Goal: Task Accomplishment & Management: Use online tool/utility

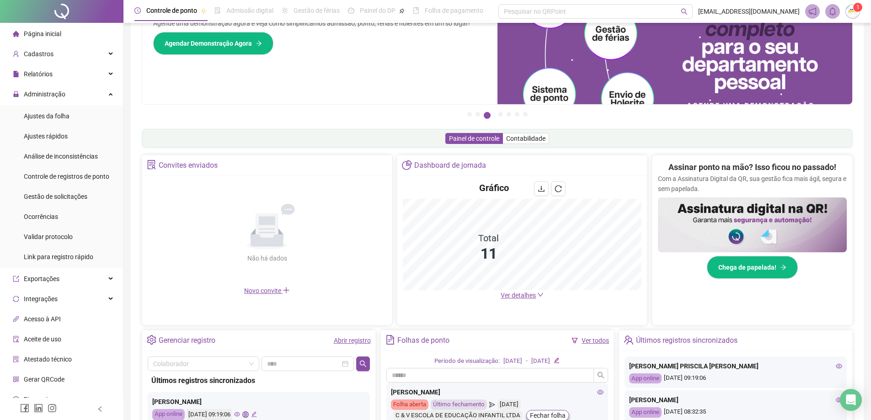
scroll to position [47, 0]
click at [44, 95] on span "Administração" at bounding box center [45, 94] width 42 height 7
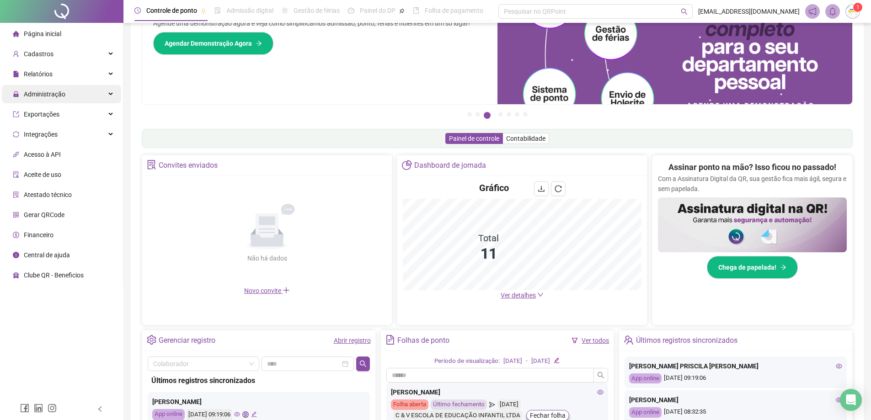
click at [44, 94] on span "Administração" at bounding box center [45, 94] width 42 height 7
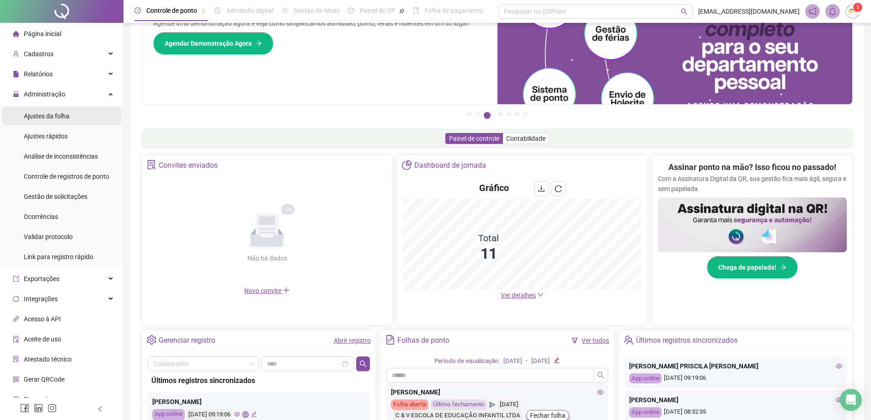
click at [50, 123] on div "Ajustes da folha" at bounding box center [47, 116] width 46 height 18
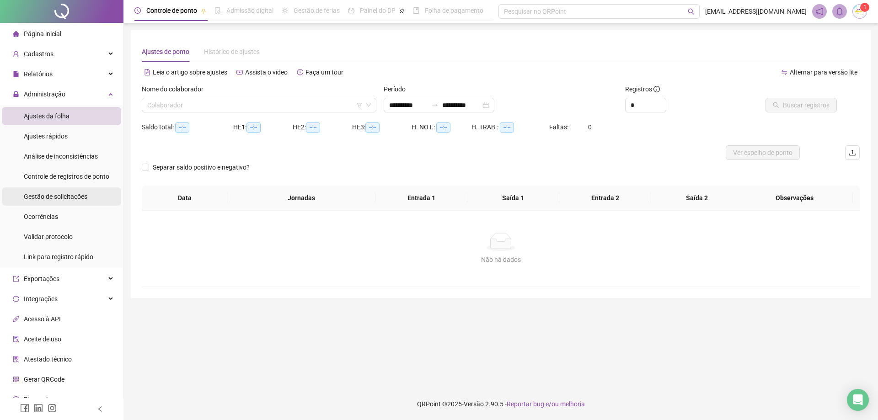
type input "**********"
click at [54, 198] on span "Gestão de solicitações" at bounding box center [56, 196] width 64 height 7
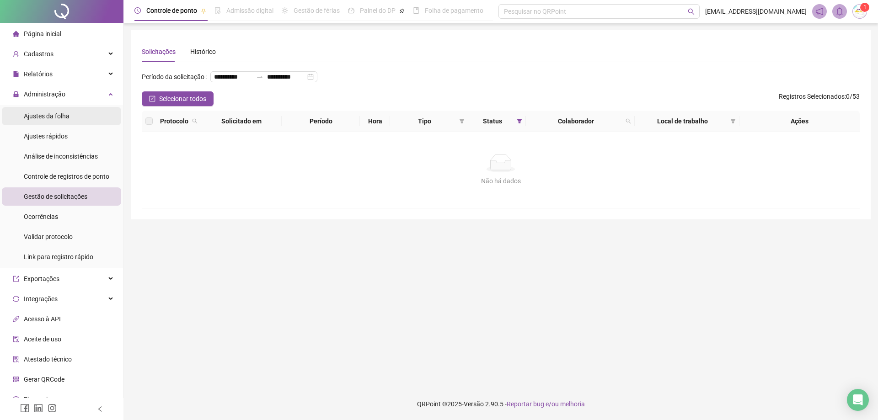
click at [68, 113] on span "Ajustes da folha" at bounding box center [47, 115] width 46 height 7
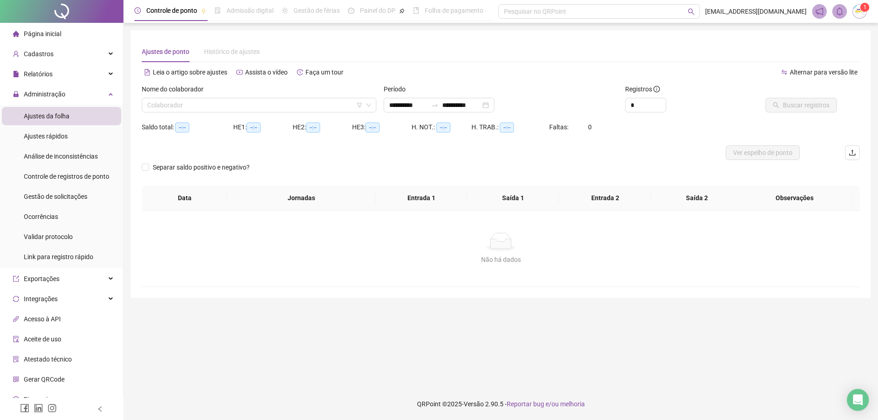
type input "**********"
click at [223, 111] on input "search" at bounding box center [254, 105] width 215 height 14
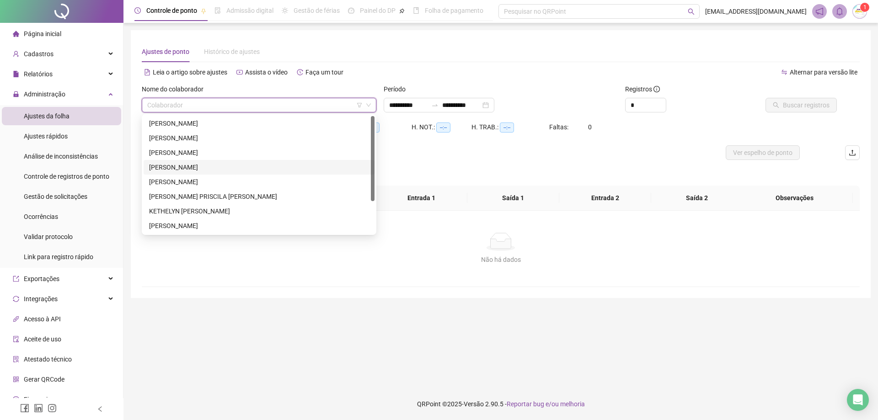
click at [219, 170] on div "[PERSON_NAME]" at bounding box center [259, 167] width 220 height 10
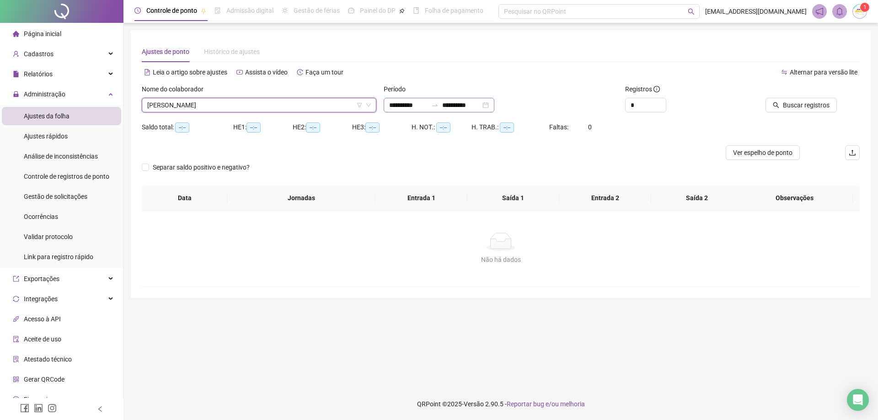
click at [494, 107] on div "**********" at bounding box center [439, 105] width 111 height 15
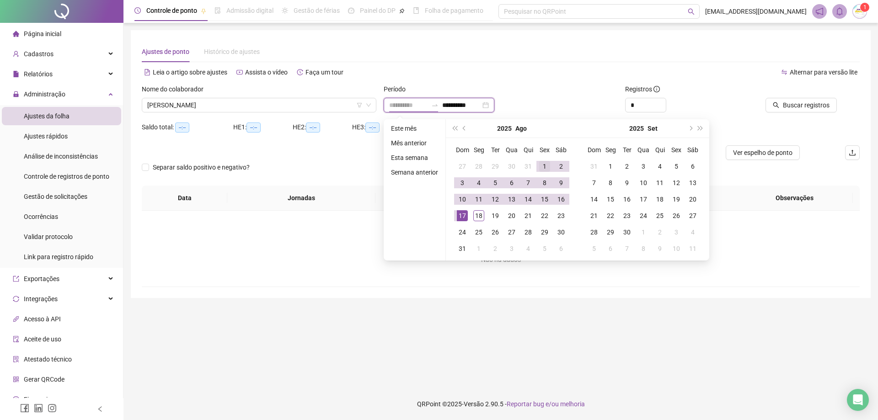
type input "**********"
drag, startPoint x: 539, startPoint y: 166, endPoint x: 515, endPoint y: 182, distance: 28.3
click at [539, 167] on div "1" at bounding box center [544, 166] width 11 height 11
type input "**********"
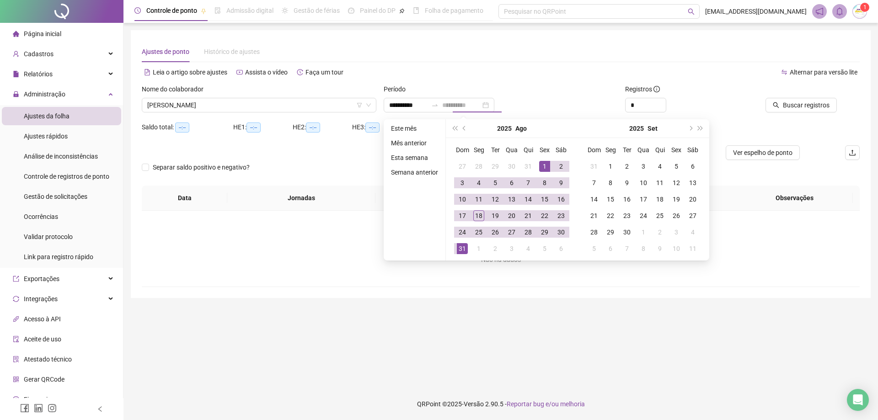
click at [455, 250] on td "31" at bounding box center [462, 249] width 16 height 16
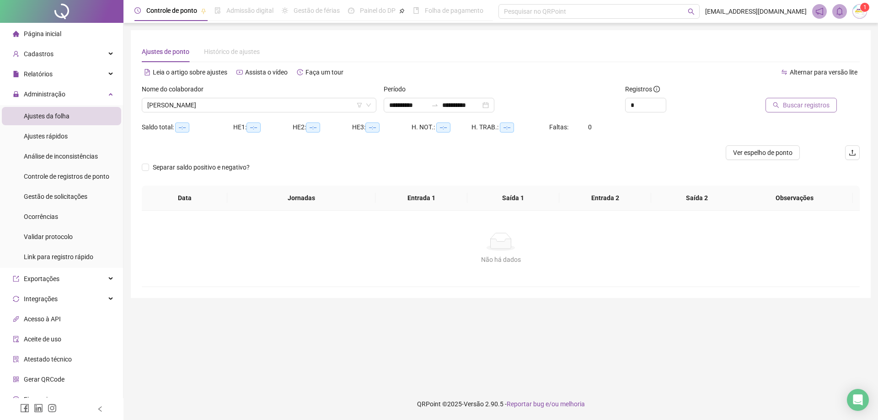
click at [823, 111] on button "Buscar registros" at bounding box center [800, 105] width 71 height 15
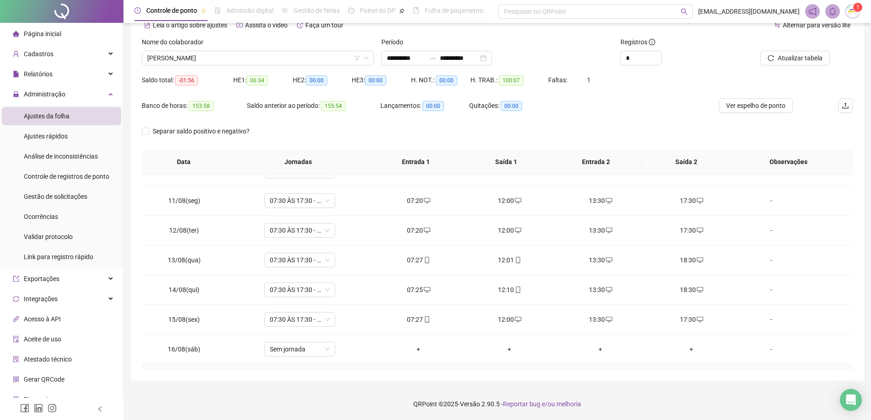
scroll to position [340, 0]
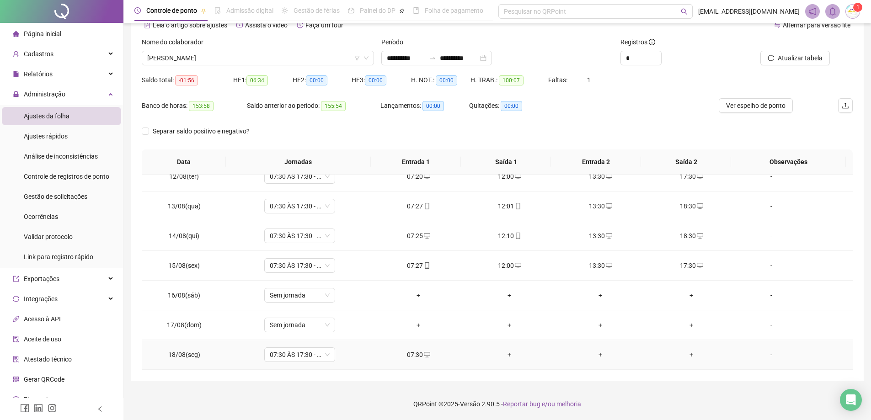
click at [506, 352] on div "+" at bounding box center [509, 355] width 76 height 10
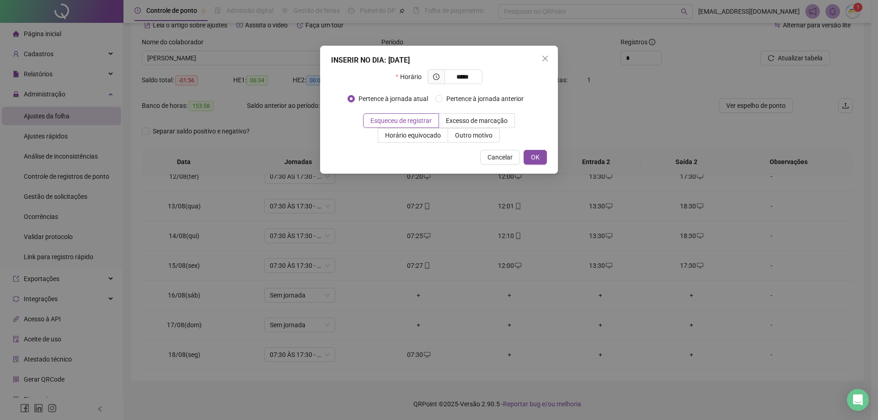
type input "*****"
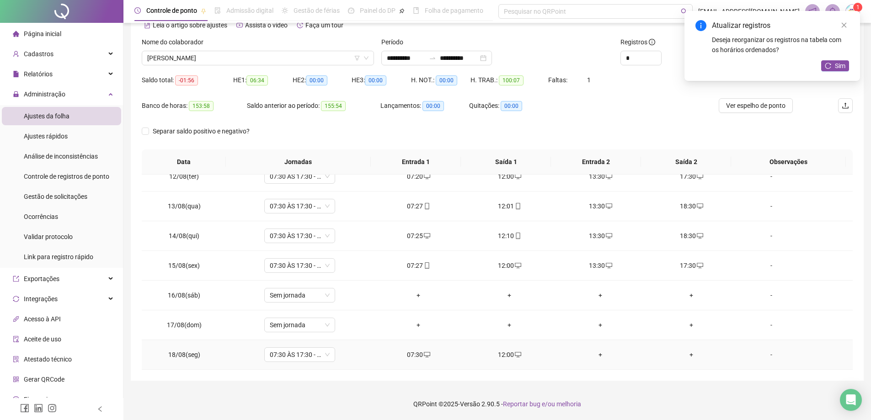
click at [595, 353] on div "+" at bounding box center [600, 355] width 76 height 10
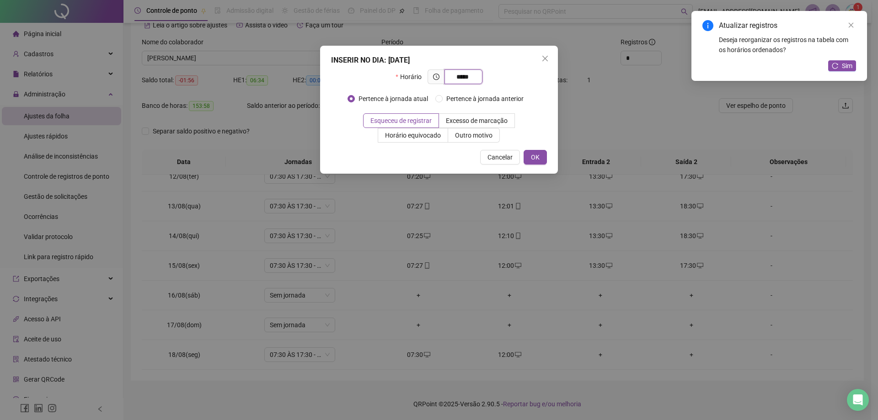
type input "*****"
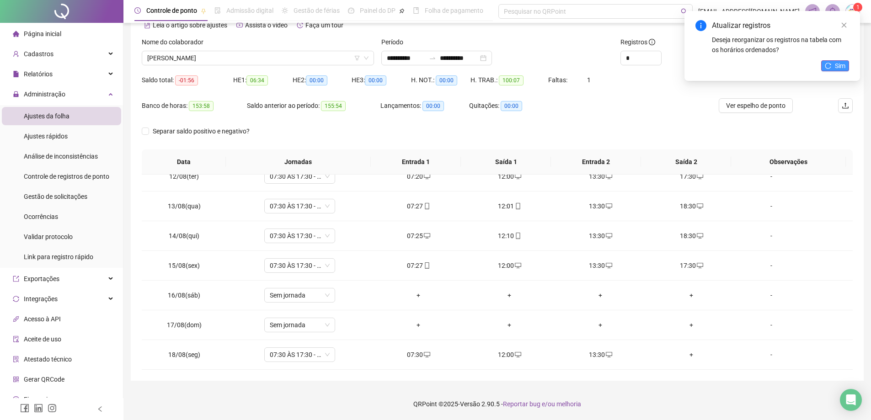
click at [840, 67] on span "Sim" at bounding box center [840, 66] width 11 height 10
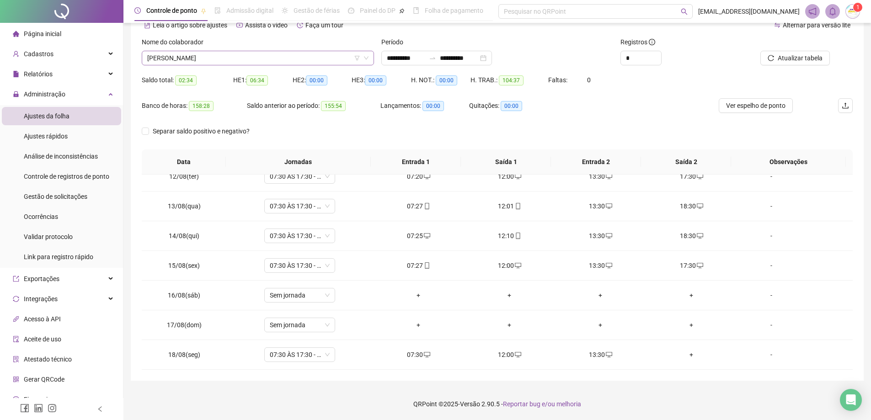
click at [253, 52] on span "[PERSON_NAME]" at bounding box center [257, 58] width 221 height 14
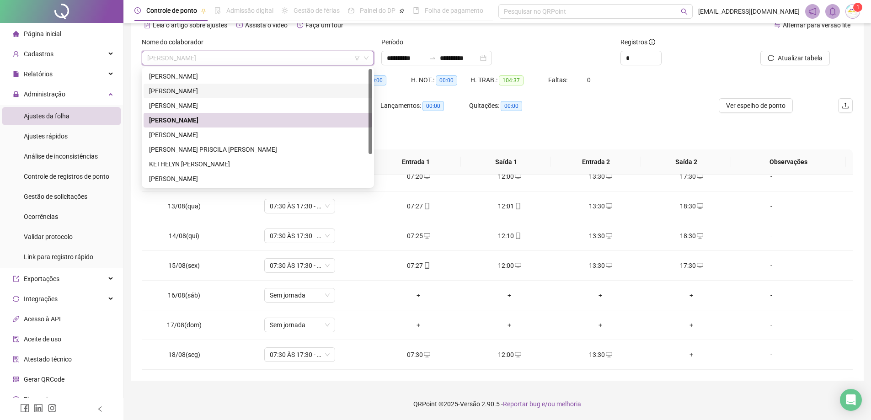
click at [228, 94] on div "[PERSON_NAME]" at bounding box center [258, 91] width 218 height 10
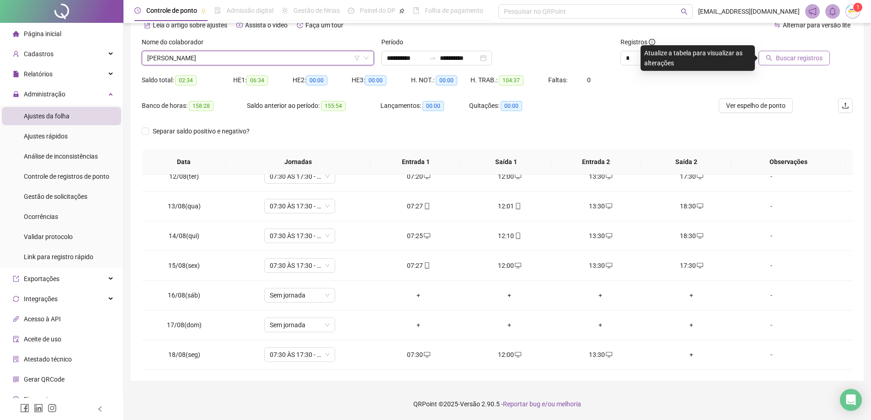
click at [793, 57] on span "Buscar registros" at bounding box center [799, 58] width 47 height 10
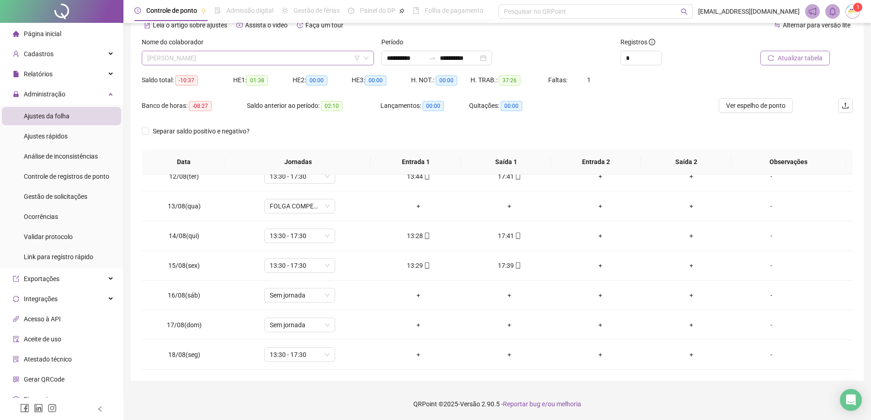
click at [268, 62] on span "[PERSON_NAME]" at bounding box center [257, 58] width 221 height 14
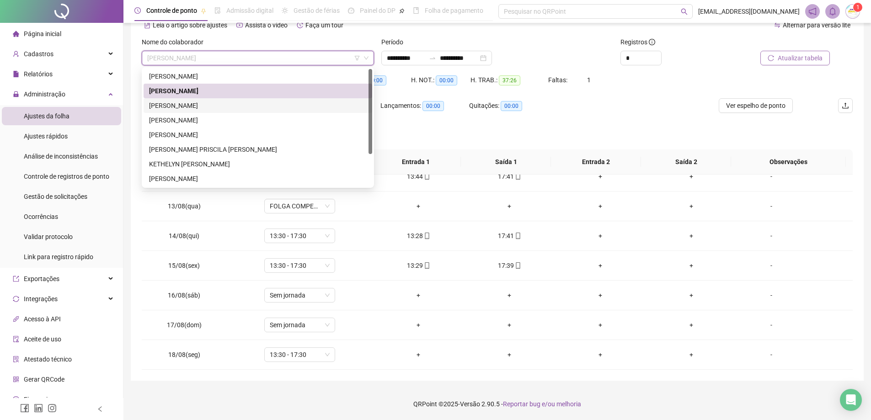
click at [234, 102] on div "[PERSON_NAME]" at bounding box center [258, 106] width 218 height 10
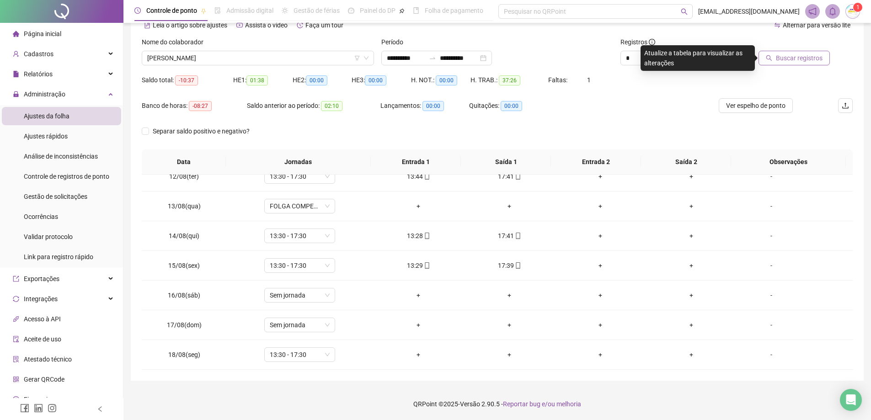
click at [786, 54] on span "Buscar registros" at bounding box center [799, 58] width 47 height 10
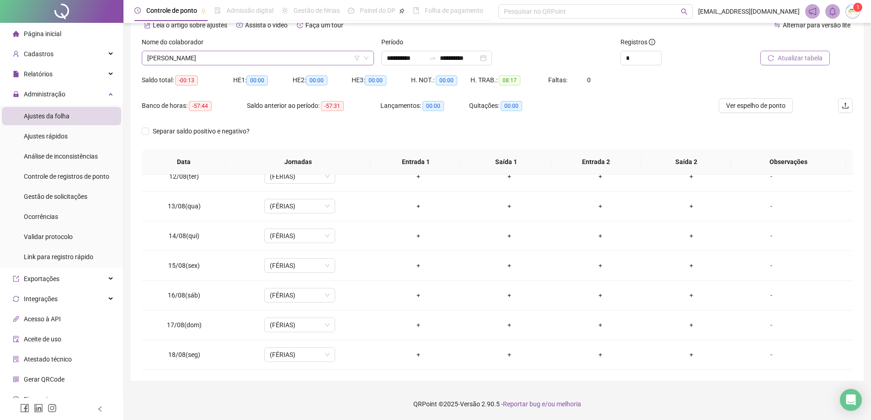
click at [293, 60] on span "[PERSON_NAME]" at bounding box center [257, 58] width 221 height 14
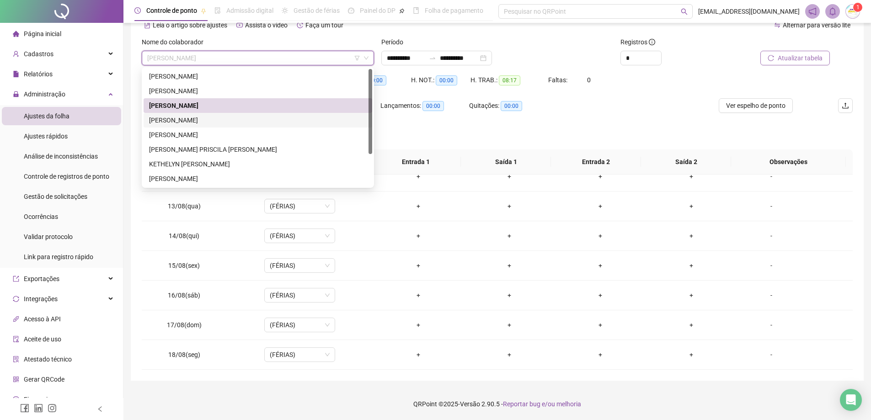
click at [240, 126] on div "[PERSON_NAME]" at bounding box center [258, 120] width 229 height 15
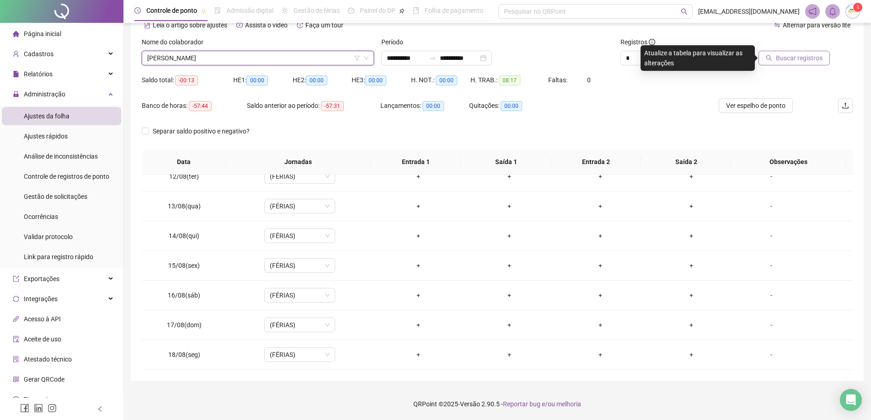
click at [830, 62] on div "Buscar registros" at bounding box center [796, 51] width 112 height 28
click at [820, 63] on button "Buscar registros" at bounding box center [794, 58] width 71 height 15
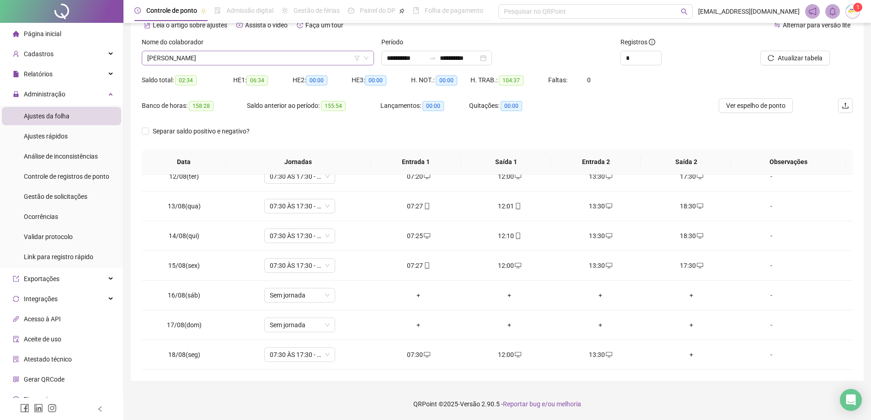
click at [268, 54] on span "[PERSON_NAME]" at bounding box center [257, 58] width 221 height 14
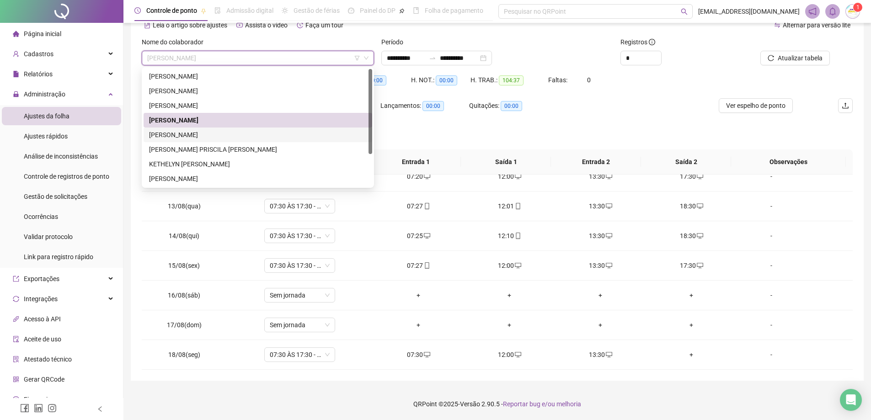
click at [212, 140] on div "[PERSON_NAME]" at bounding box center [258, 135] width 229 height 15
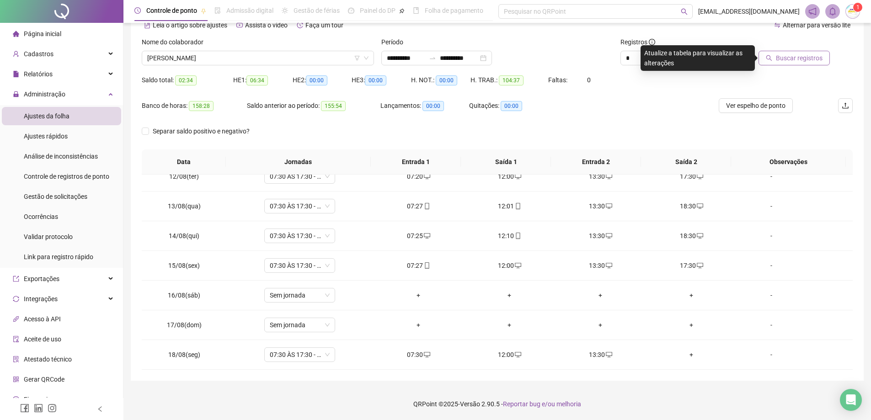
click at [803, 59] on span "Buscar registros" at bounding box center [799, 58] width 47 height 10
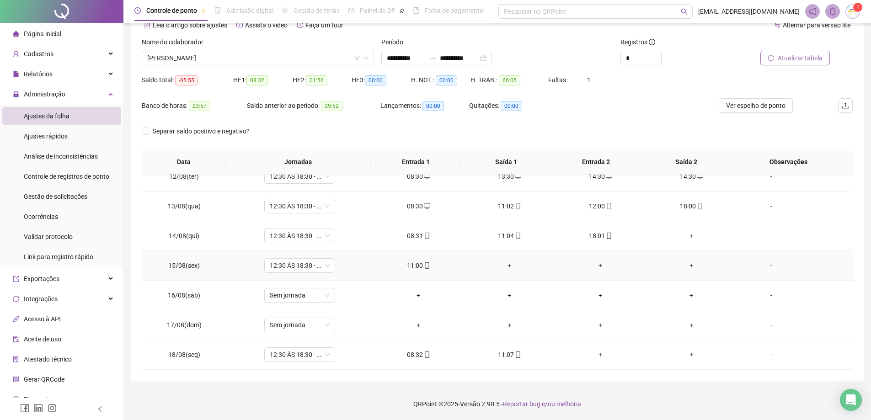
click at [507, 266] on div "+" at bounding box center [509, 266] width 76 height 10
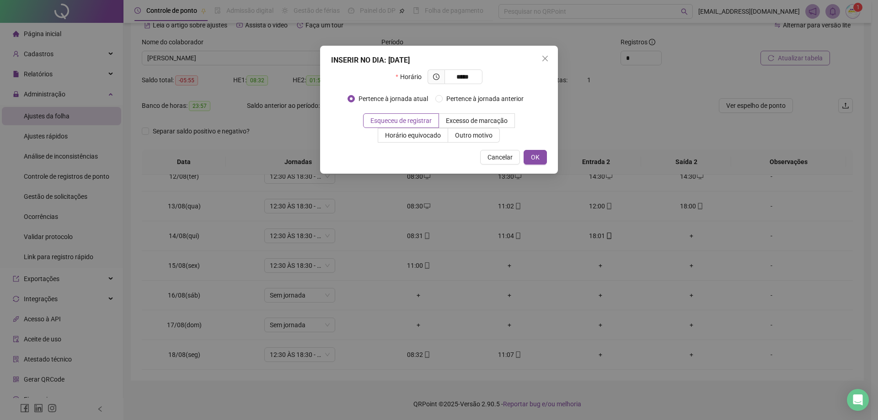
type input "*****"
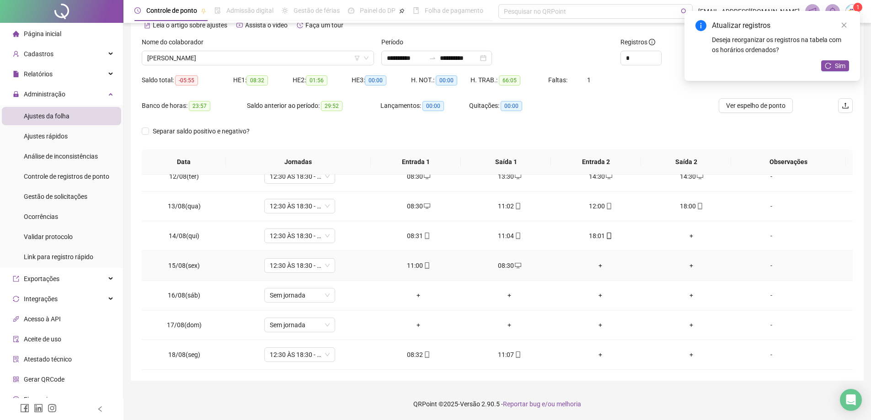
click at [599, 265] on div "+" at bounding box center [600, 266] width 76 height 10
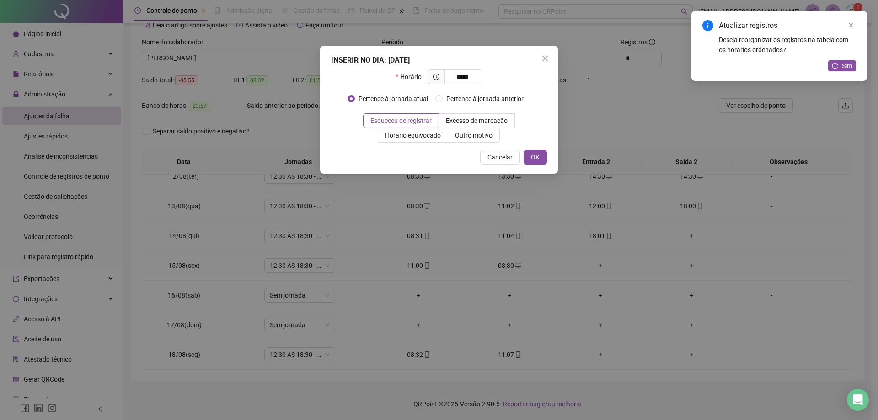
type input "*****"
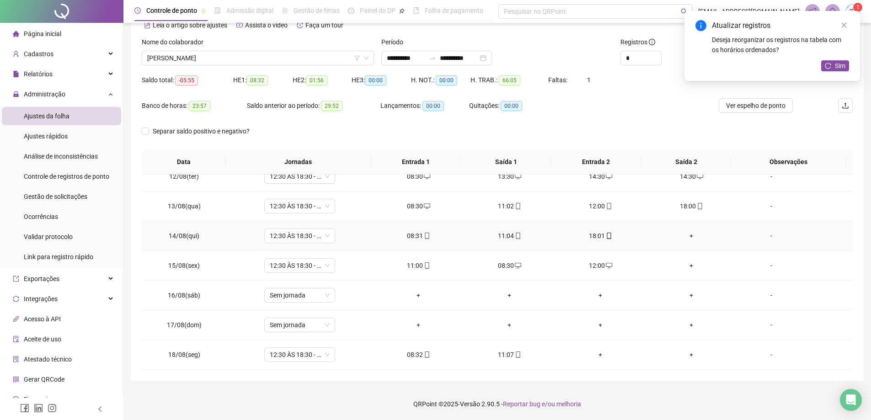
click at [687, 236] on div "+" at bounding box center [691, 236] width 76 height 10
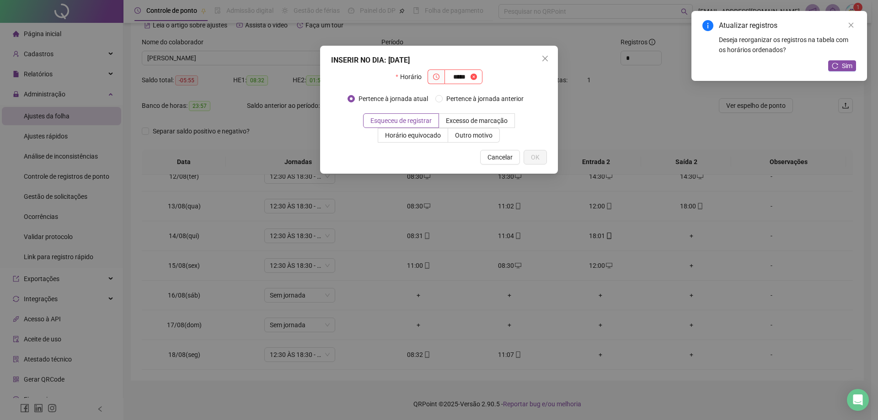
type input "*****"
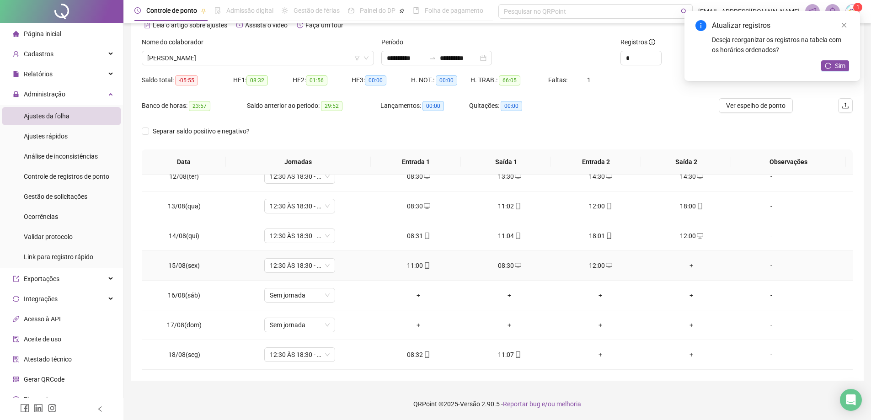
click at [687, 268] on div "+" at bounding box center [691, 266] width 76 height 10
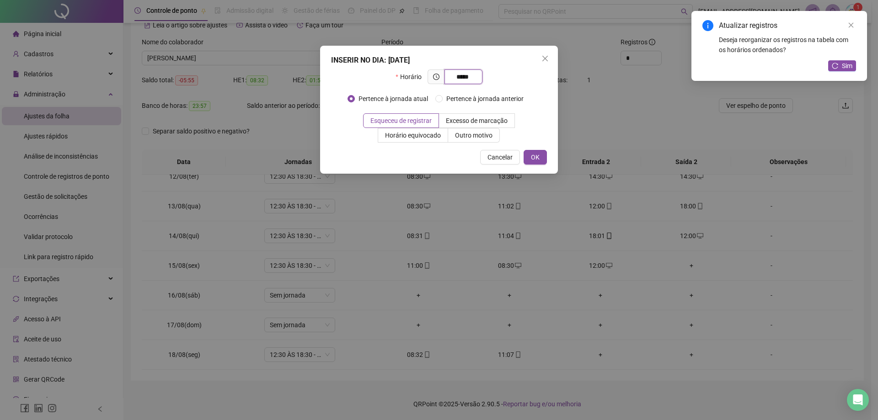
type input "*****"
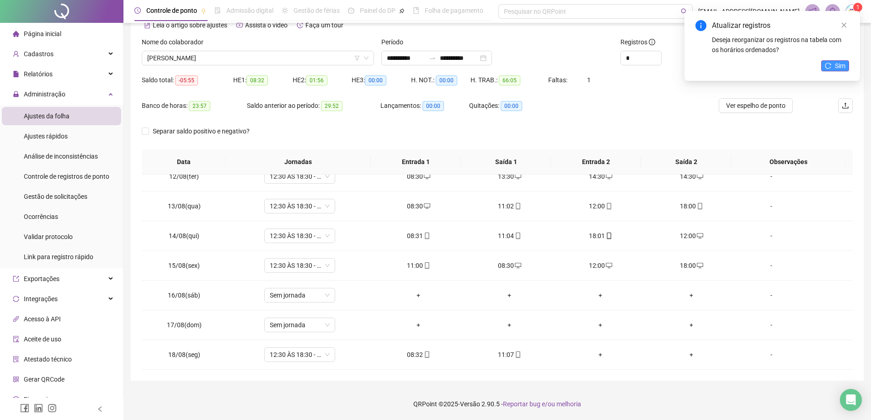
click at [837, 67] on span "Sim" at bounding box center [840, 66] width 11 height 10
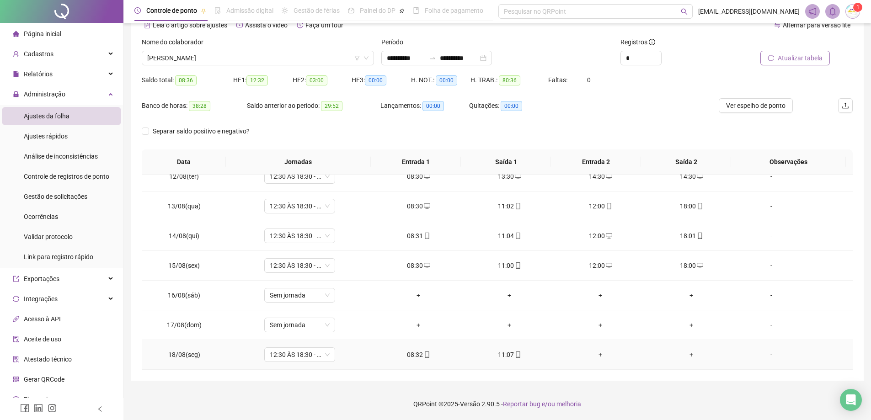
click at [601, 352] on div "+" at bounding box center [600, 355] width 76 height 10
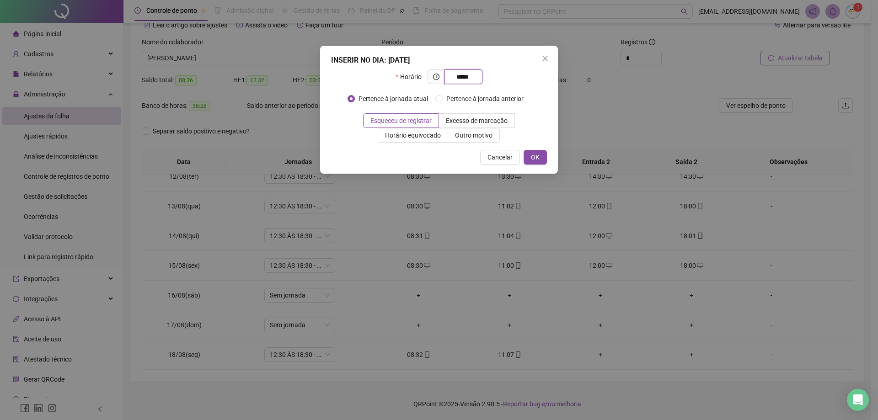
type input "*****"
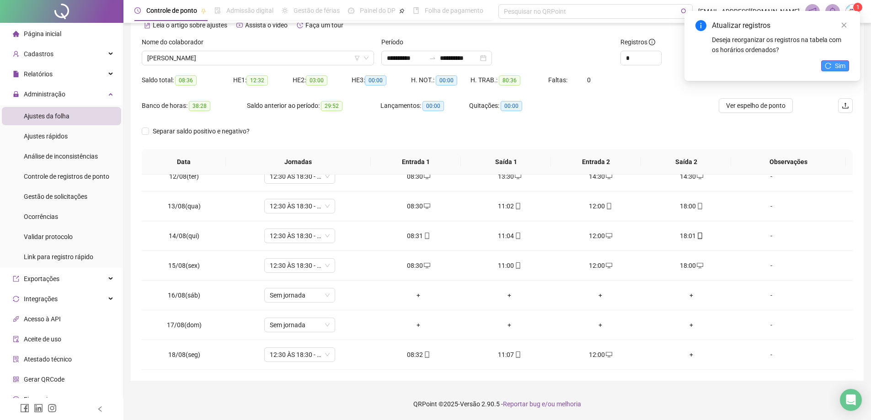
click at [838, 64] on span "Sim" at bounding box center [840, 66] width 11 height 10
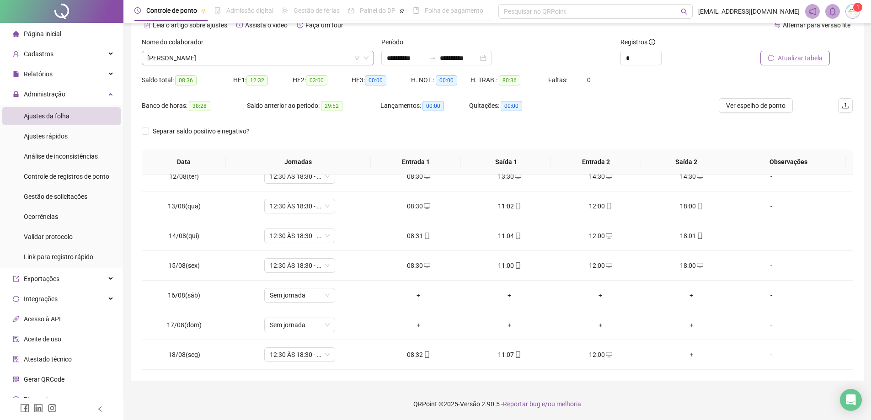
click at [235, 62] on span "[PERSON_NAME]" at bounding box center [257, 58] width 221 height 14
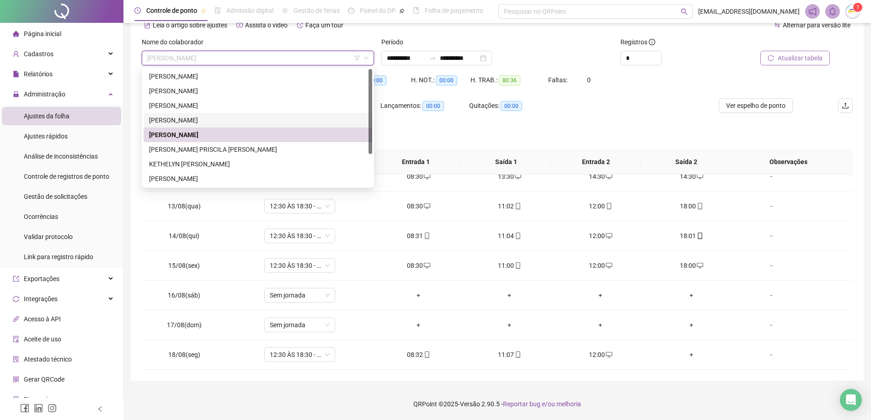
drag, startPoint x: 207, startPoint y: 128, endPoint x: 205, endPoint y: 145, distance: 16.1
click at [205, 145] on div "[PERSON_NAME] [PERSON_NAME] DA [PERSON_NAME] [PERSON_NAME] [PERSON_NAME] KETHEL…" at bounding box center [258, 142] width 229 height 146
click at [205, 145] on div "[PERSON_NAME] PRISCILA [PERSON_NAME]" at bounding box center [258, 150] width 218 height 10
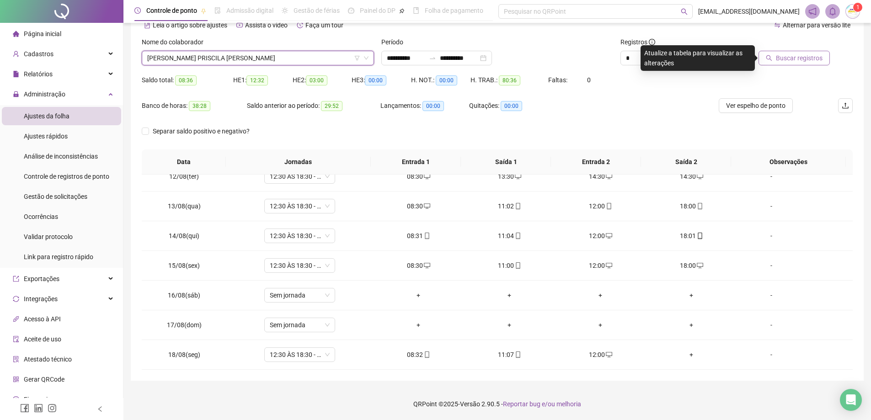
click at [771, 59] on icon "search" at bounding box center [769, 58] width 6 height 6
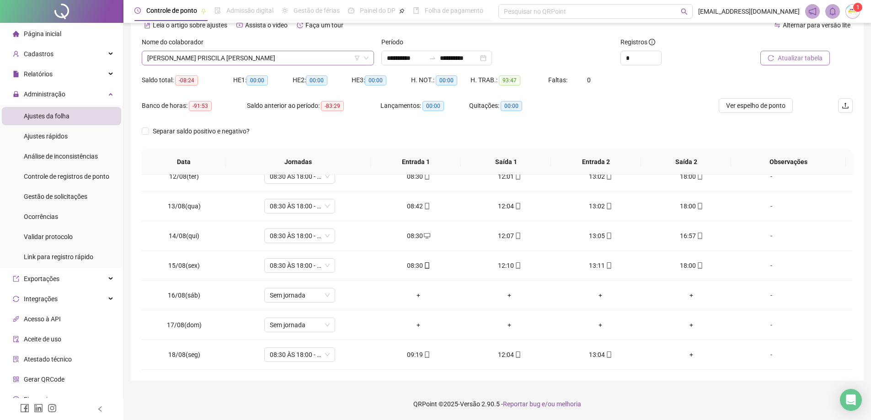
click at [247, 62] on span "[PERSON_NAME] PRISCILA [PERSON_NAME]" at bounding box center [257, 58] width 221 height 14
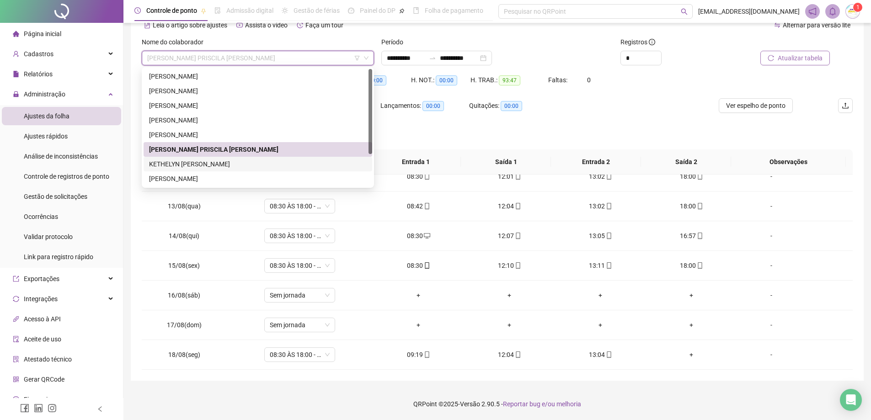
click at [202, 163] on div "KETHELYN [PERSON_NAME]" at bounding box center [258, 164] width 218 height 10
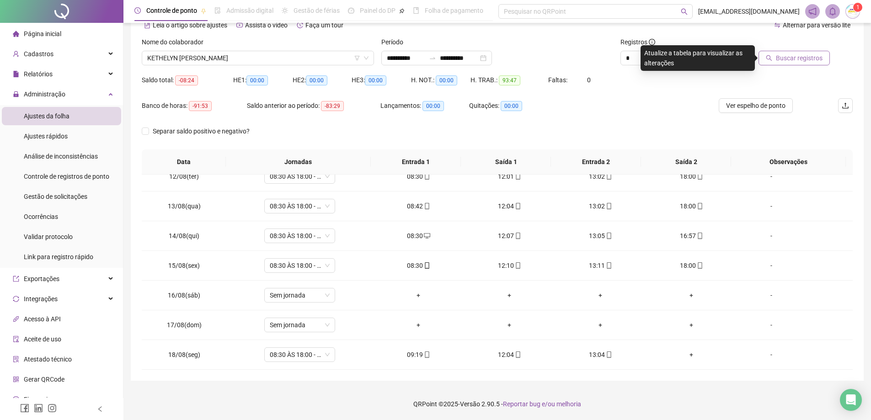
click at [781, 50] on div at bounding box center [785, 44] width 90 height 14
click at [778, 52] on button "Buscar registros" at bounding box center [794, 58] width 71 height 15
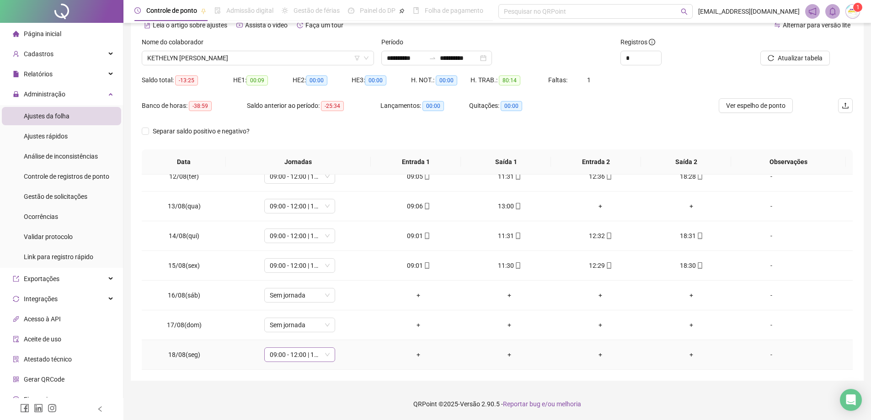
click at [316, 353] on span "09:00 - 12:00 | 13:00 - 18:30" at bounding box center [300, 355] width 60 height 14
type input "***"
click at [310, 341] on div "ATESTADO MÉDICO" at bounding box center [301, 336] width 72 height 15
click at [342, 330] on span "Sim" at bounding box center [341, 331] width 11 height 10
click at [803, 56] on span "Atualizar tabela" at bounding box center [800, 58] width 45 height 10
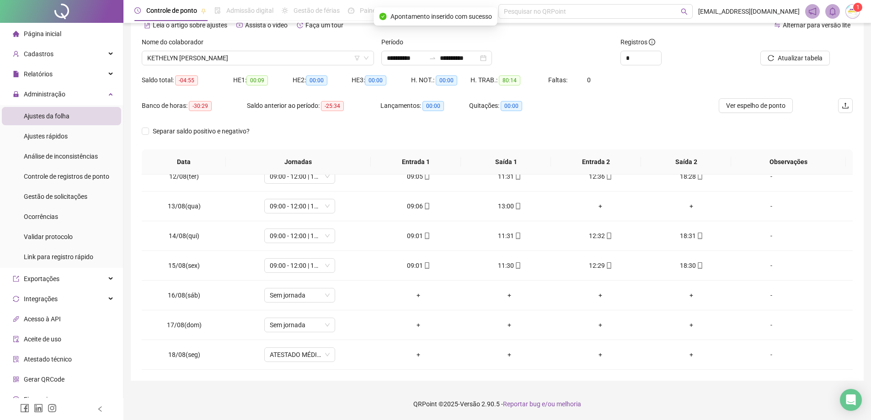
click at [300, 59] on span "KETHELYN [PERSON_NAME]" at bounding box center [257, 58] width 221 height 14
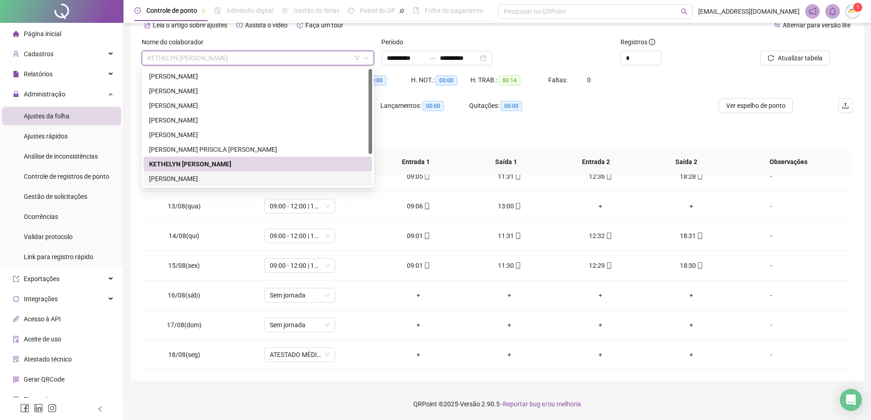
click at [257, 177] on div "[PERSON_NAME]" at bounding box center [258, 179] width 218 height 10
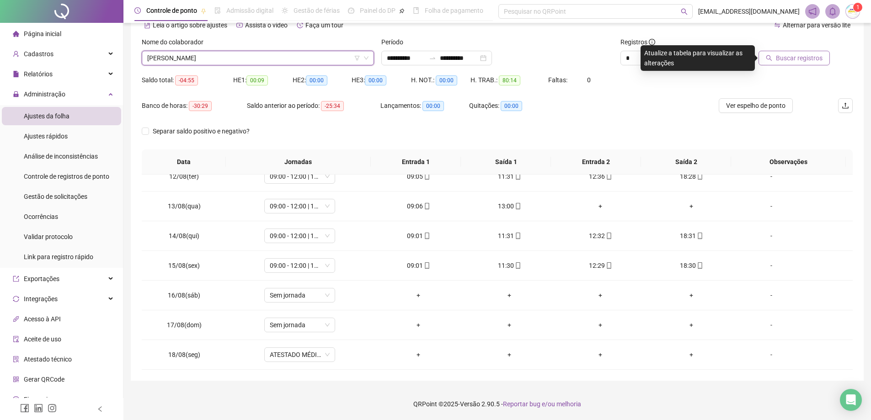
click at [805, 59] on span "Buscar registros" at bounding box center [799, 58] width 47 height 10
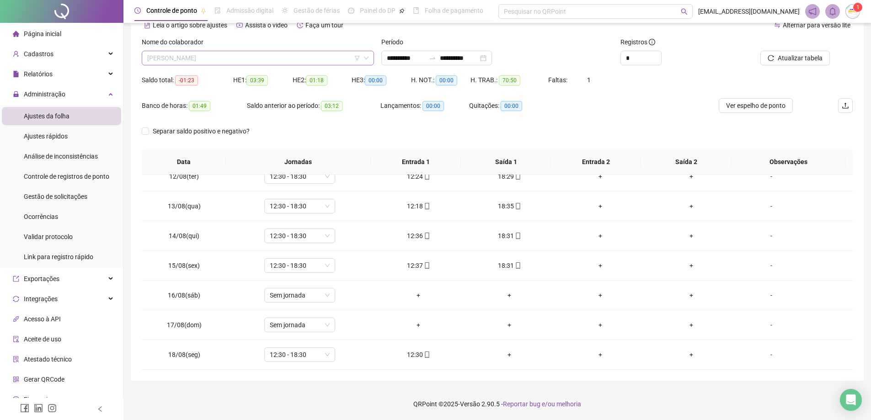
click at [202, 59] on span "[PERSON_NAME]" at bounding box center [257, 58] width 221 height 14
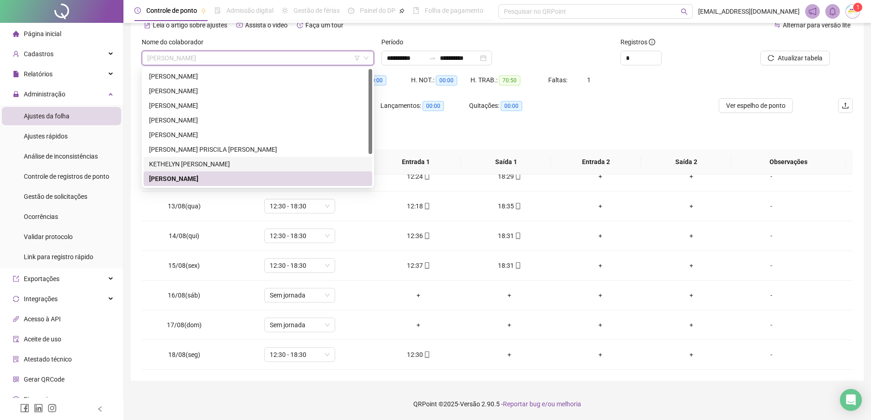
scroll to position [44, 0]
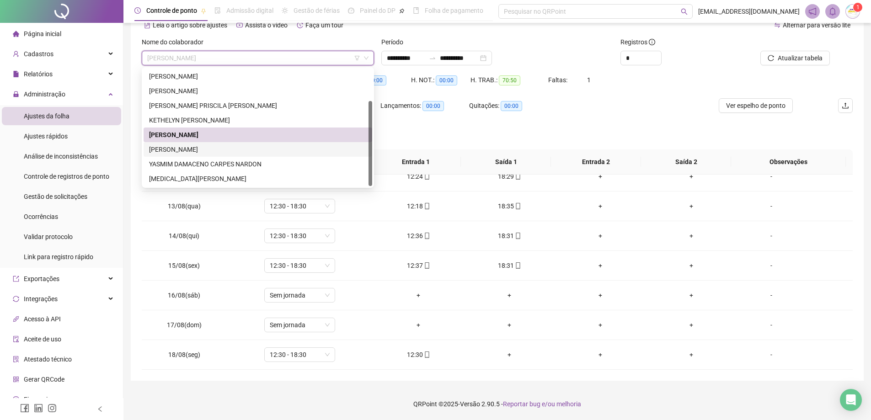
click at [230, 153] on div "[PERSON_NAME]" at bounding box center [258, 150] width 218 height 10
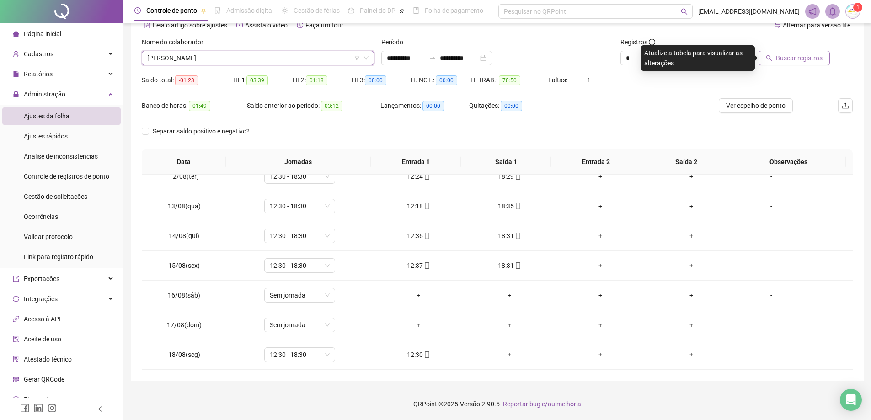
click at [793, 64] on button "Buscar registros" at bounding box center [794, 58] width 71 height 15
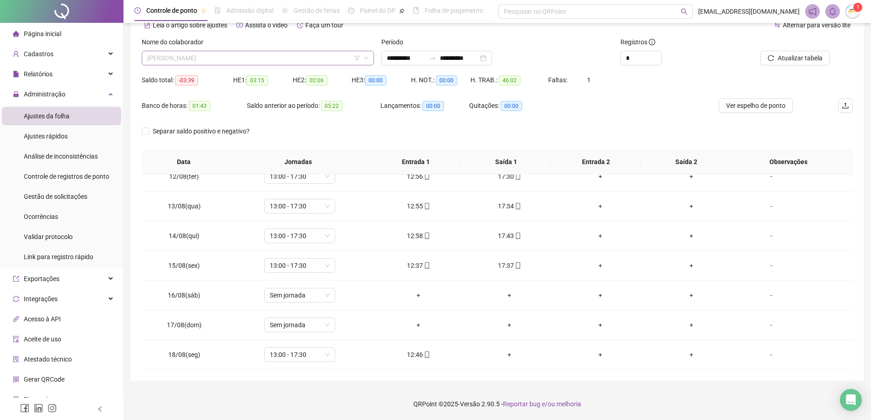
click at [228, 60] on span "[PERSON_NAME]" at bounding box center [257, 58] width 221 height 14
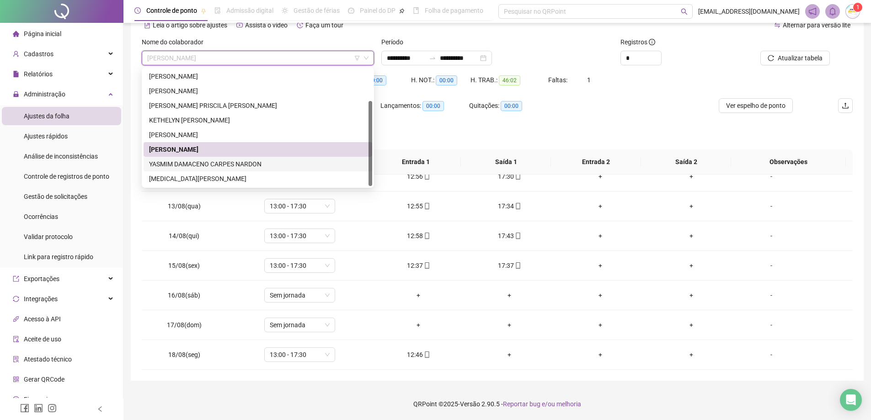
click at [257, 166] on div "YASMIM DAMACENO CARPES NARDON" at bounding box center [258, 164] width 218 height 10
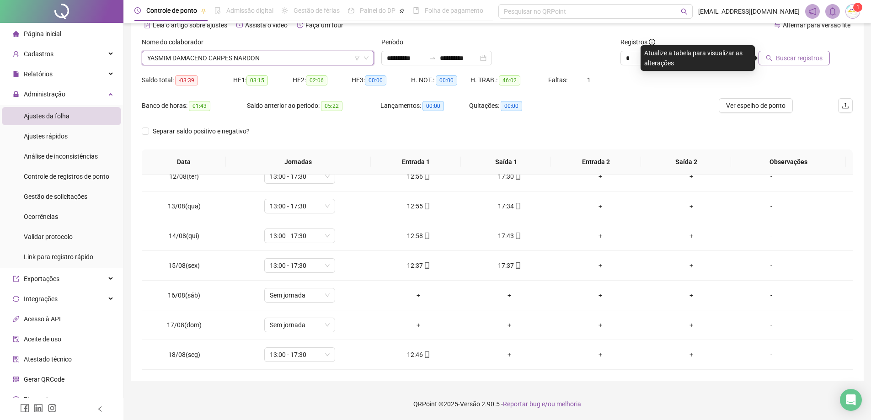
click at [798, 59] on span "Buscar registros" at bounding box center [799, 58] width 47 height 10
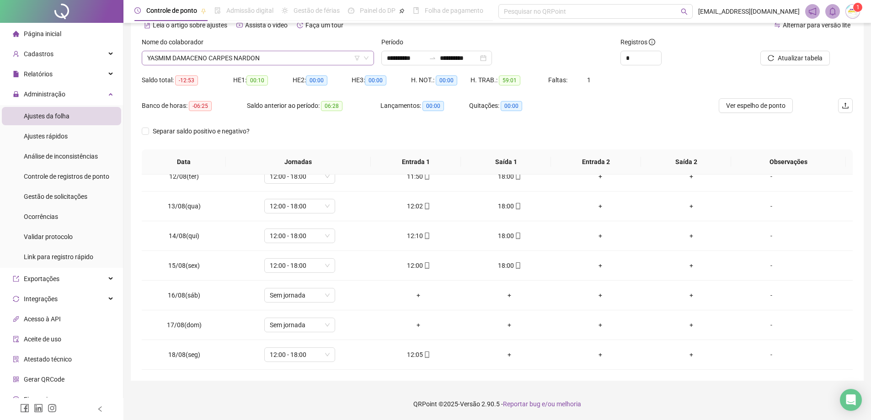
click at [295, 60] on span "YASMIM DAMACENO CARPES NARDON" at bounding box center [257, 58] width 221 height 14
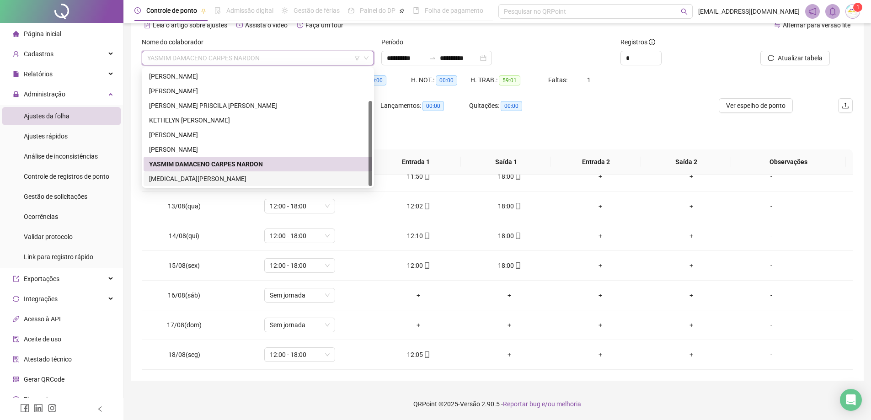
click at [222, 182] on div "[MEDICAL_DATA][PERSON_NAME]" at bounding box center [258, 179] width 218 height 10
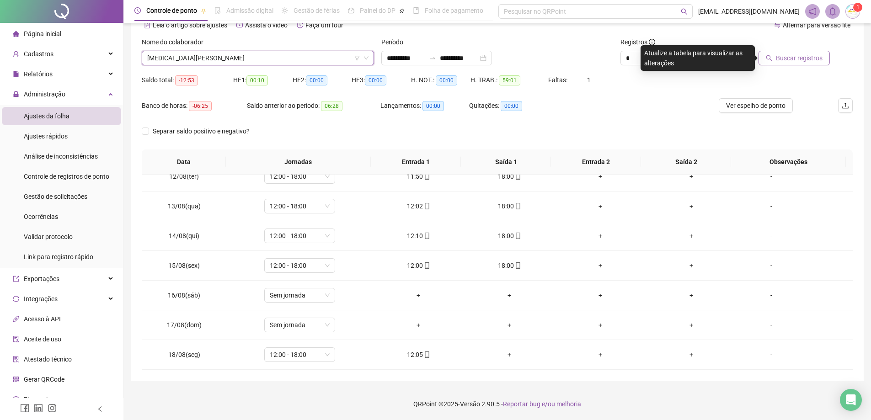
click at [798, 53] on span "Buscar registros" at bounding box center [799, 58] width 47 height 10
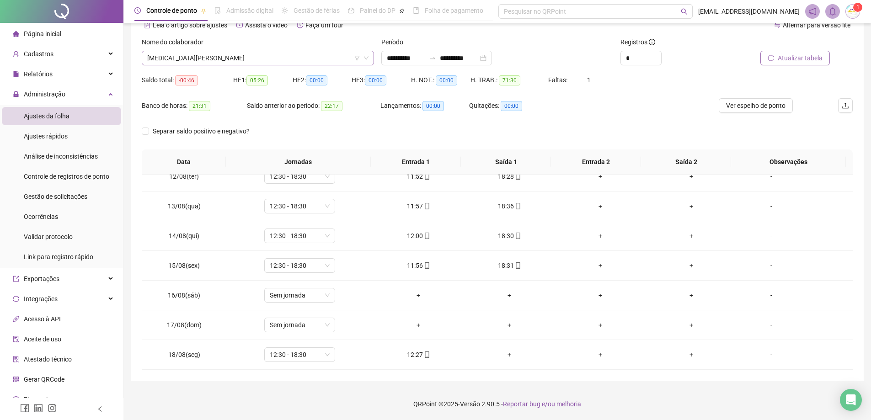
click at [223, 54] on span "[MEDICAL_DATA][PERSON_NAME]" at bounding box center [257, 58] width 221 height 14
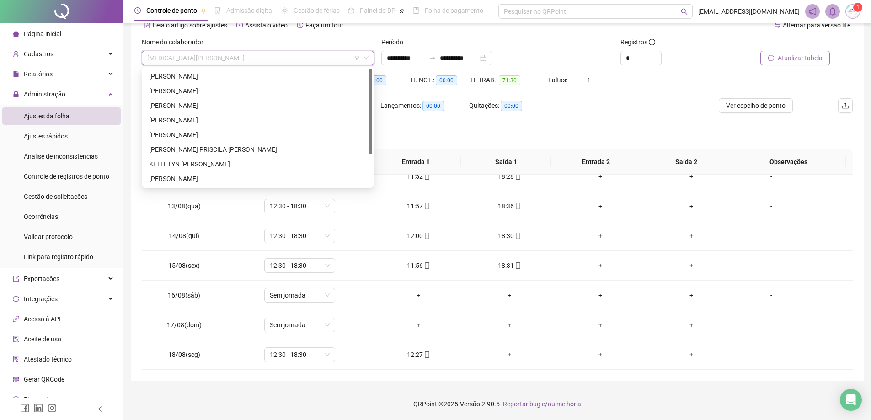
scroll to position [0, 0]
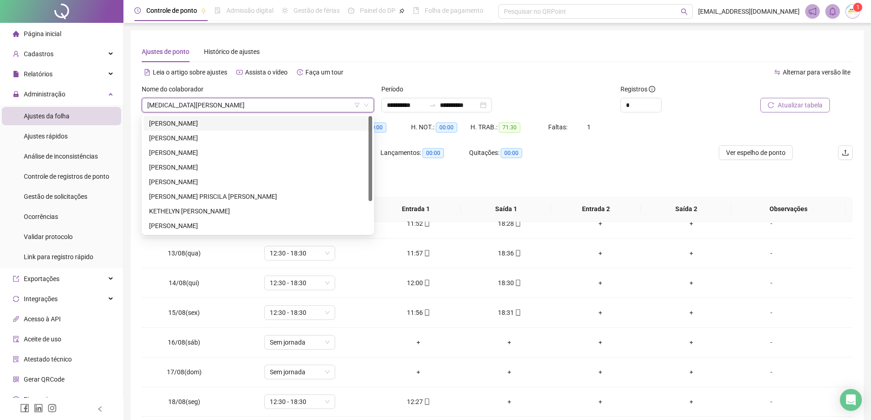
click at [50, 34] on span "Página inicial" at bounding box center [42, 33] width 37 height 7
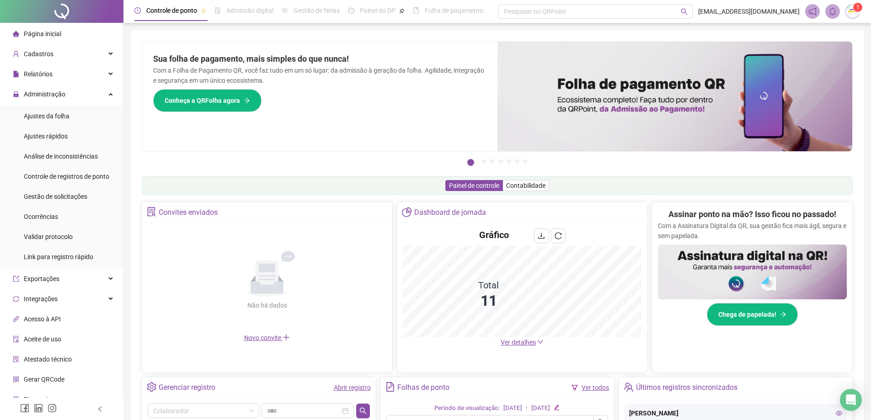
click at [72, 38] on li "Página inicial" at bounding box center [61, 34] width 119 height 18
